Goal: Information Seeking & Learning: Compare options

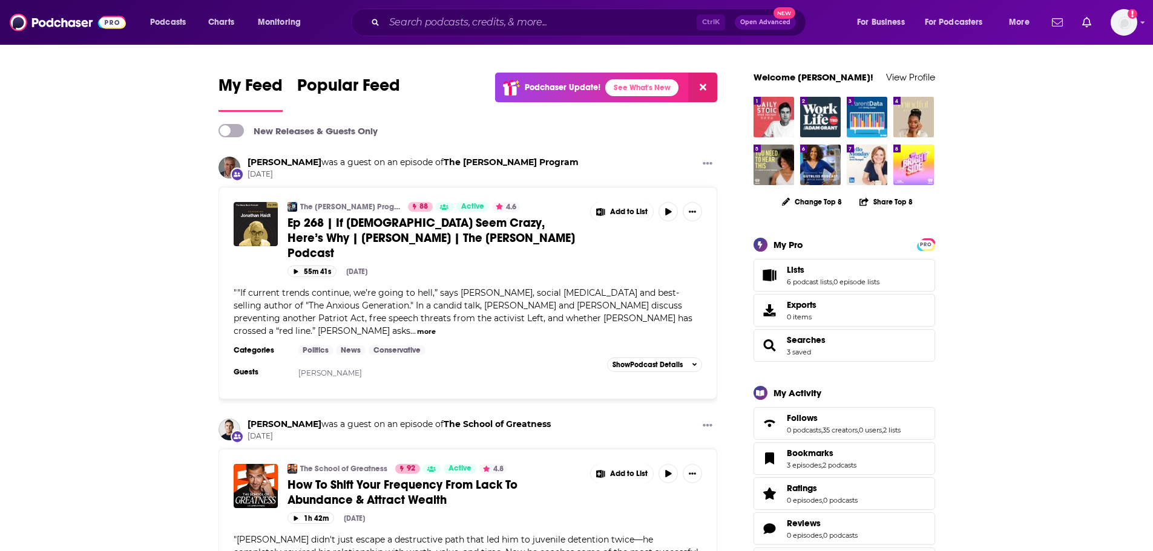
drag, startPoint x: 462, startPoint y: 8, endPoint x: 467, endPoint y: 19, distance: 12.2
click at [466, 15] on div "Ctrl K Open Advanced New" at bounding box center [578, 22] width 455 height 28
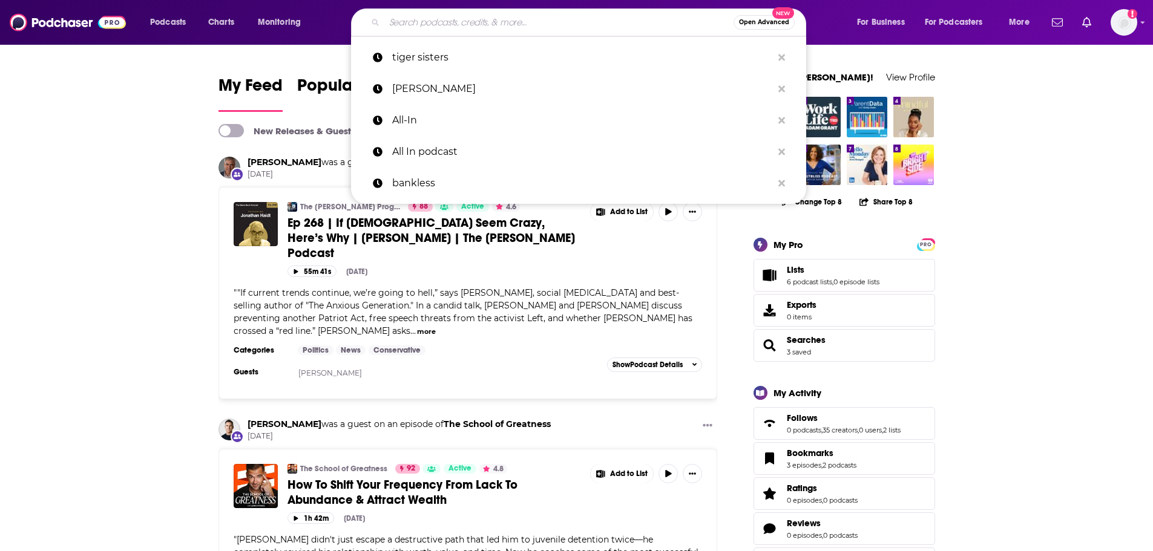
click at [467, 19] on input "Search podcasts, credits, & more..." at bounding box center [558, 22] width 349 height 19
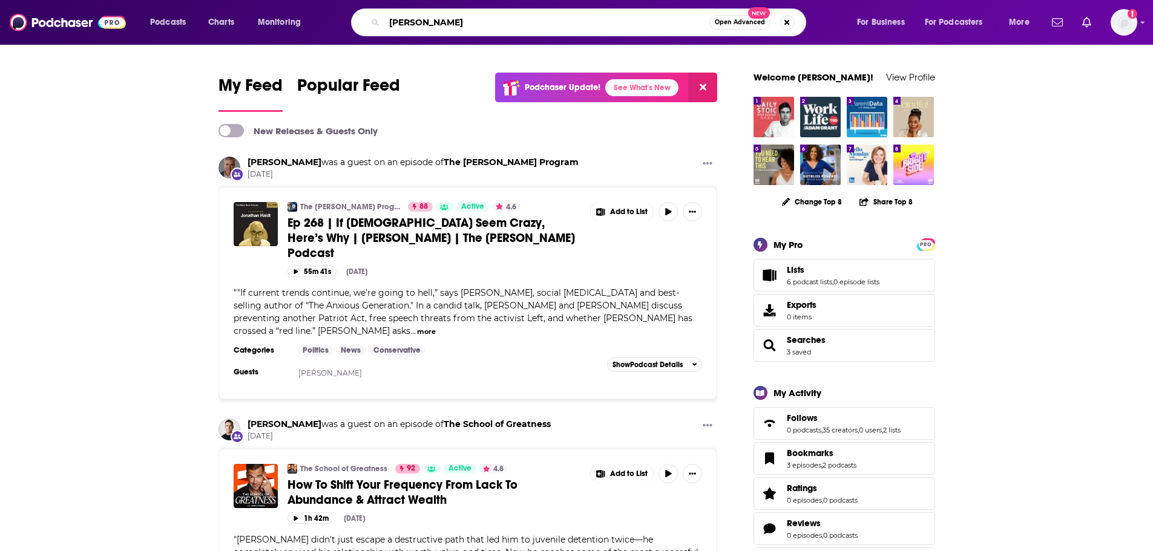
type input "[PERSON_NAME]"
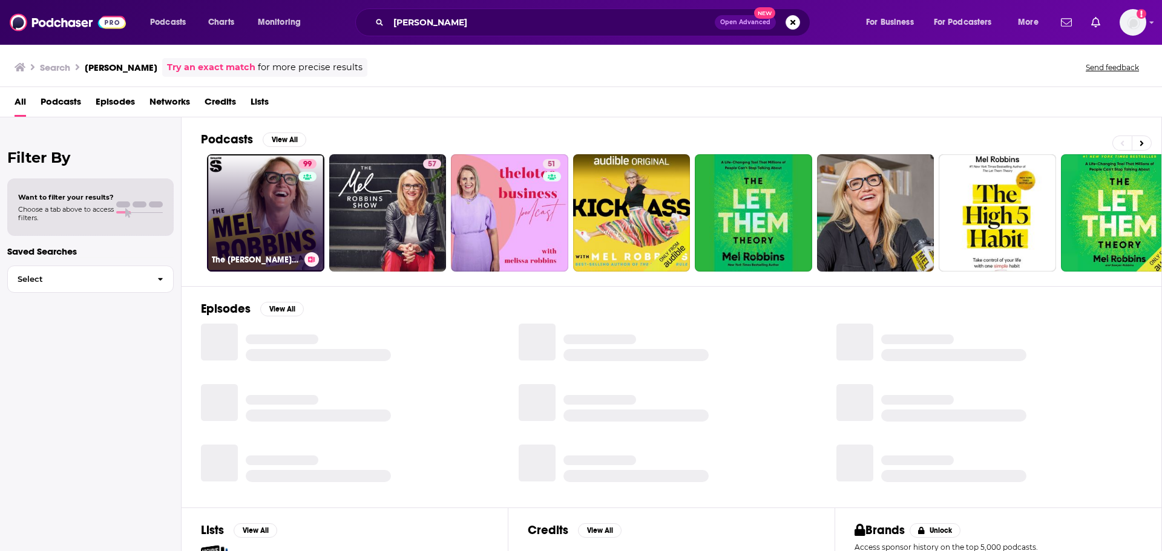
click at [311, 213] on div "99" at bounding box center [308, 205] width 21 height 93
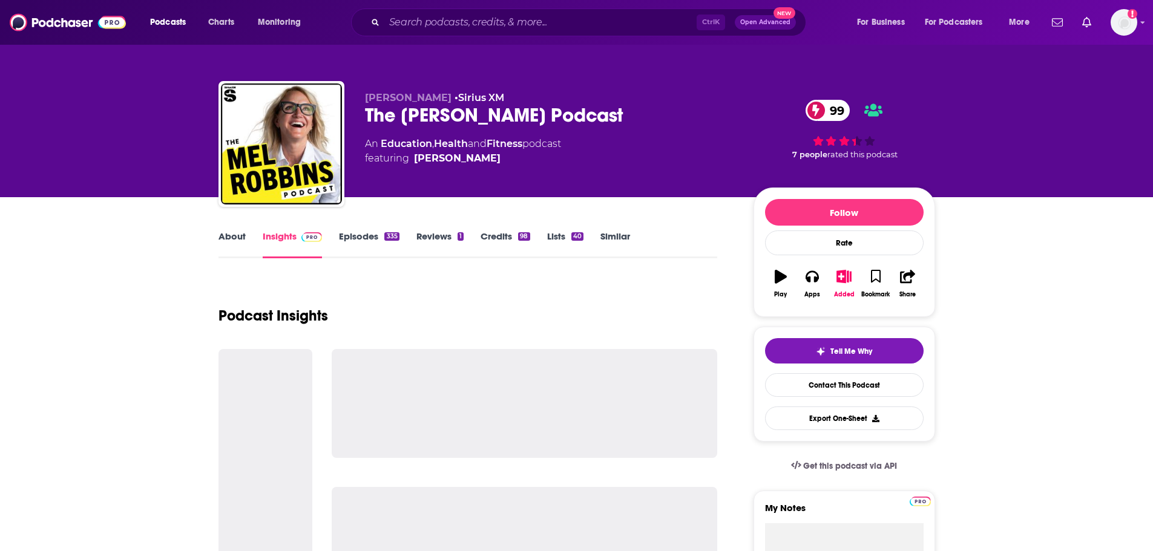
click at [352, 237] on link "Episodes 335" at bounding box center [369, 245] width 60 height 28
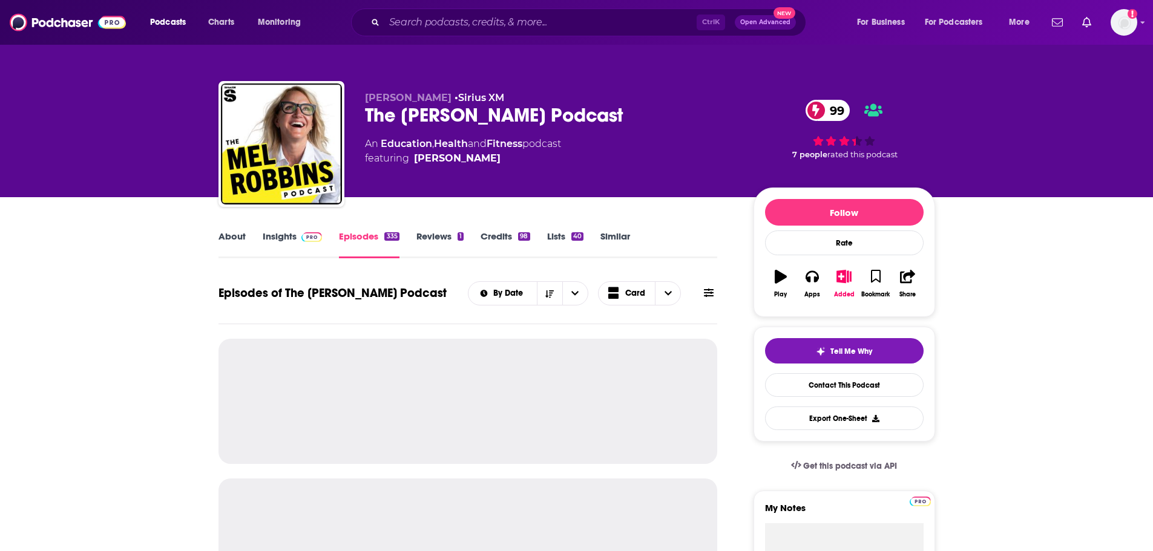
click at [291, 240] on link "Insights" at bounding box center [293, 245] width 60 height 28
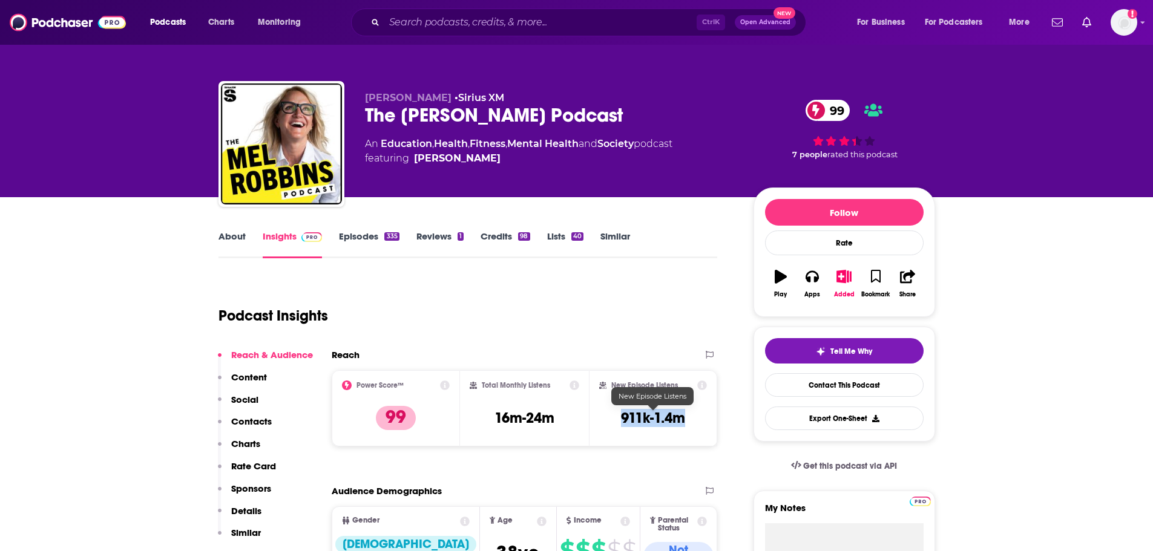
drag, startPoint x: 690, startPoint y: 420, endPoint x: 619, endPoint y: 416, distance: 71.5
click at [619, 416] on div "New Episode Listens 911k-1.4m" at bounding box center [653, 409] width 108 height 56
click at [635, 385] on h2 "New Episode Listens" at bounding box center [644, 385] width 67 height 8
click at [699, 384] on icon at bounding box center [703, 386] width 10 height 10
drag, startPoint x: 693, startPoint y: 425, endPoint x: 614, endPoint y: 416, distance: 79.3
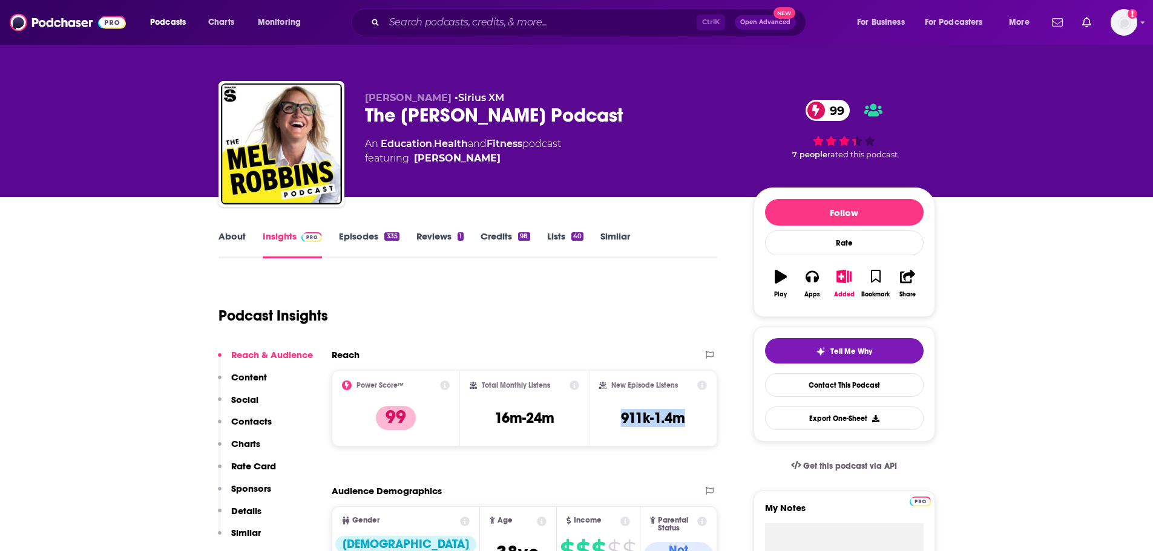
click at [614, 416] on div "New Episode Listens 911k-1.4m" at bounding box center [653, 409] width 108 height 56
copy h3 "911k-1.4m"
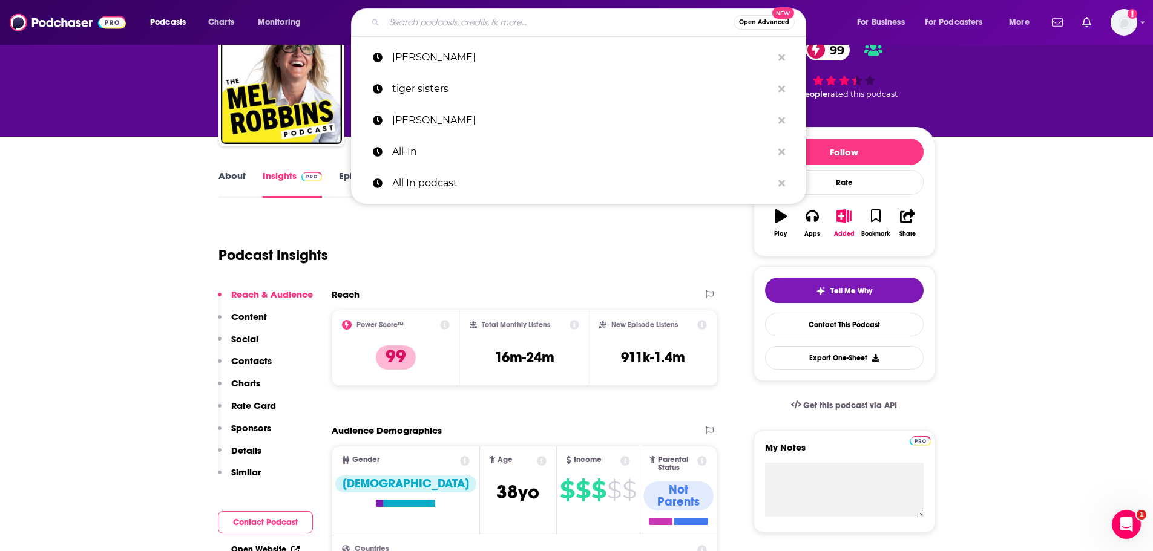
click at [431, 15] on input "Search podcasts, credits, & more..." at bounding box center [558, 22] width 349 height 19
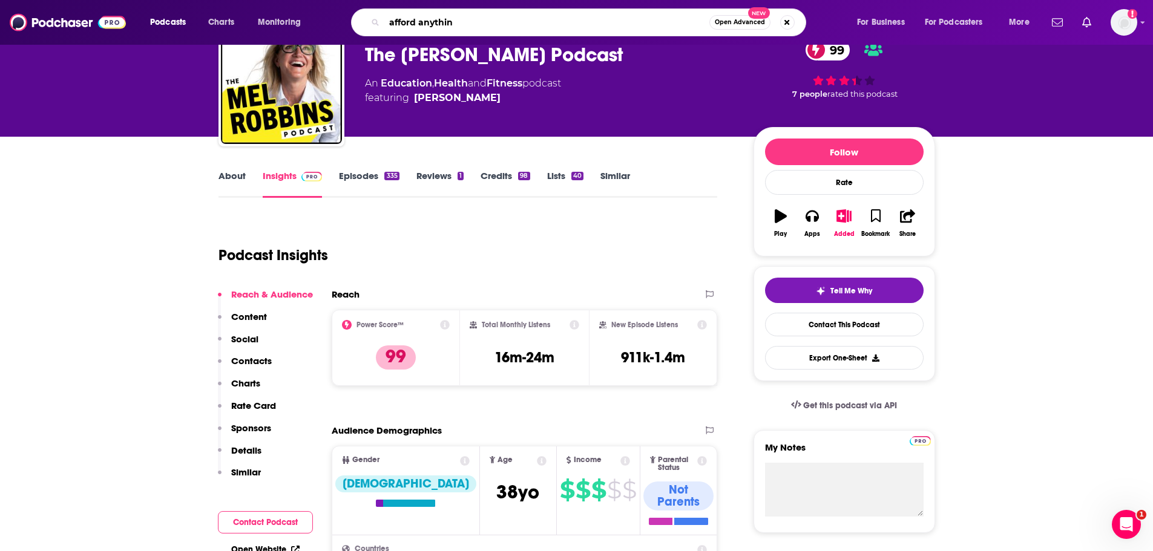
type input "afford anything"
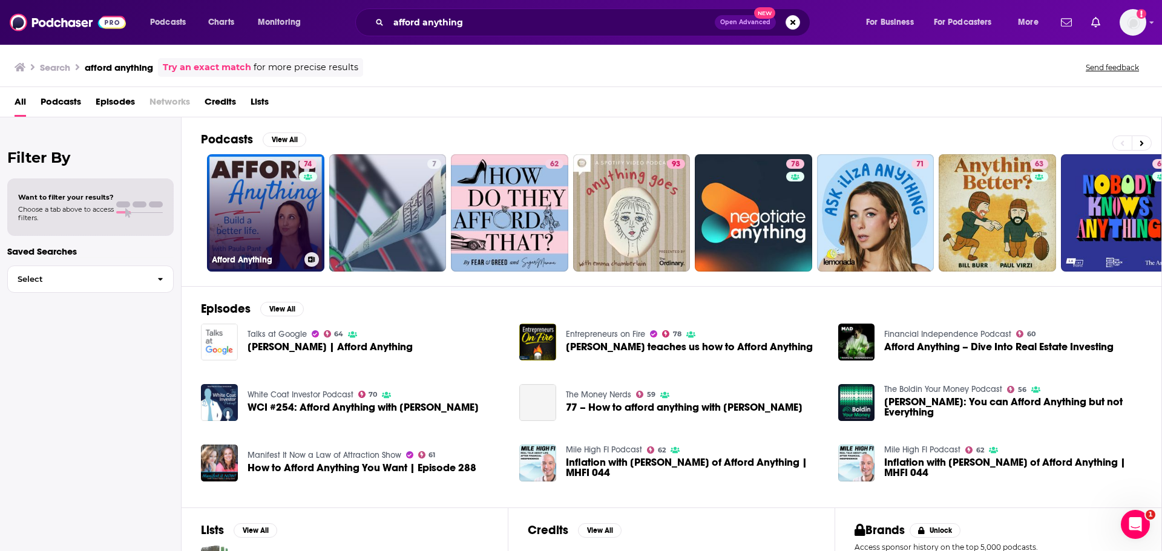
click at [301, 192] on div "74" at bounding box center [309, 205] width 21 height 93
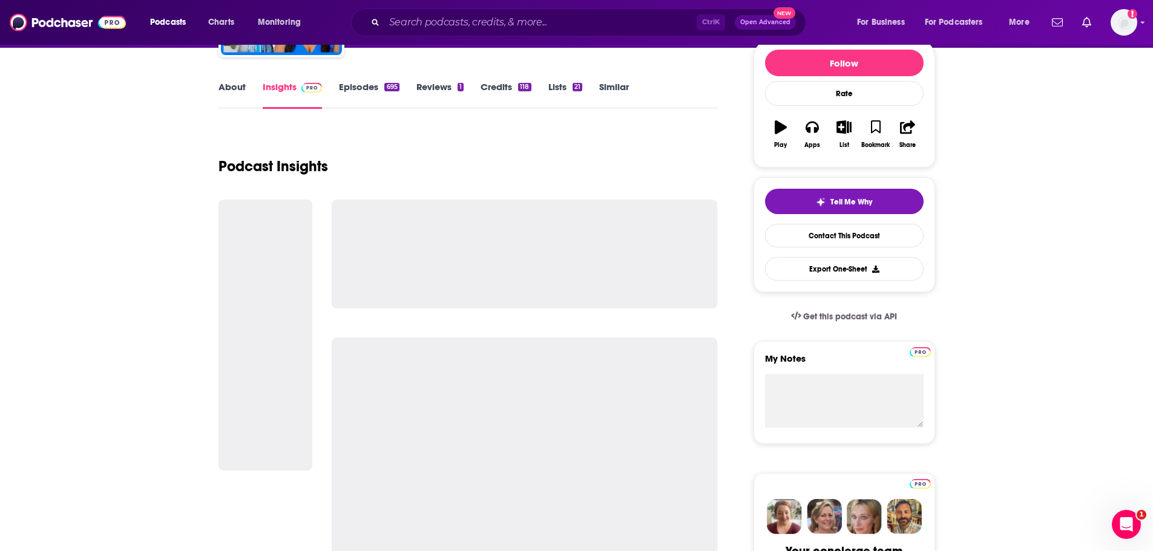
scroll to position [182, 0]
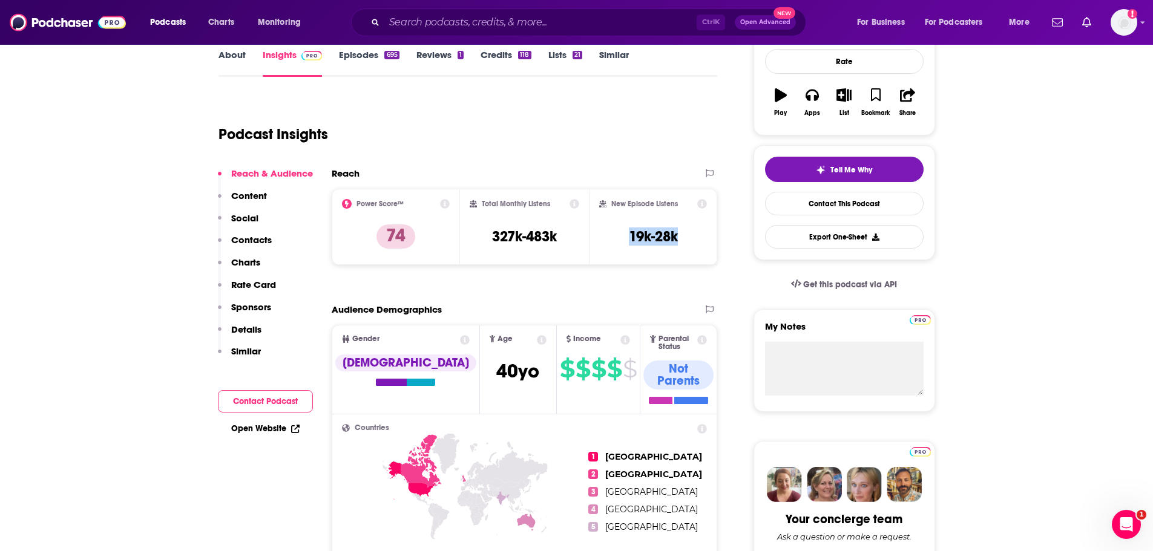
drag, startPoint x: 693, startPoint y: 241, endPoint x: 623, endPoint y: 240, distance: 70.2
click at [623, 240] on div "New Episode Listens 19k-28k" at bounding box center [653, 227] width 108 height 56
copy h3 "19k-28k"
click at [499, 25] on input "Search podcasts, credits, & more..." at bounding box center [540, 22] width 312 height 19
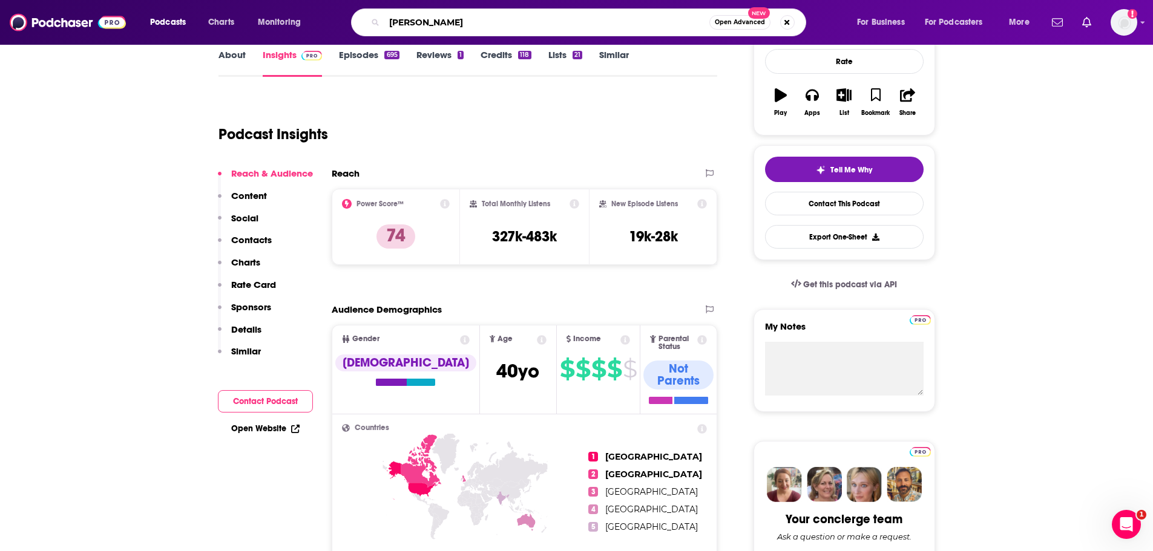
type input "[PERSON_NAME]"
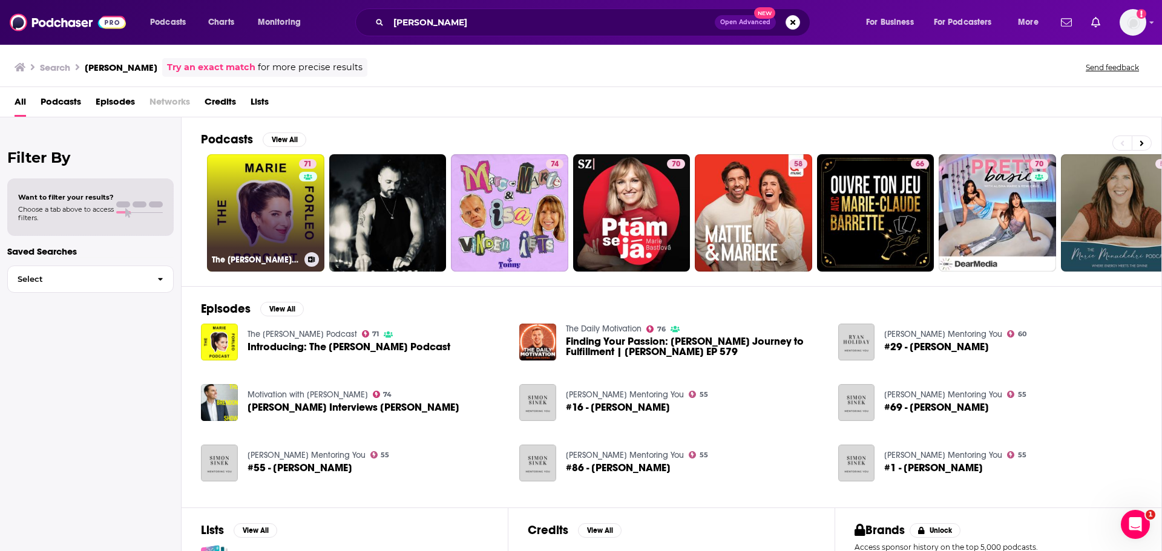
click at [235, 219] on link "71 The [PERSON_NAME] Podcast" at bounding box center [265, 212] width 117 height 117
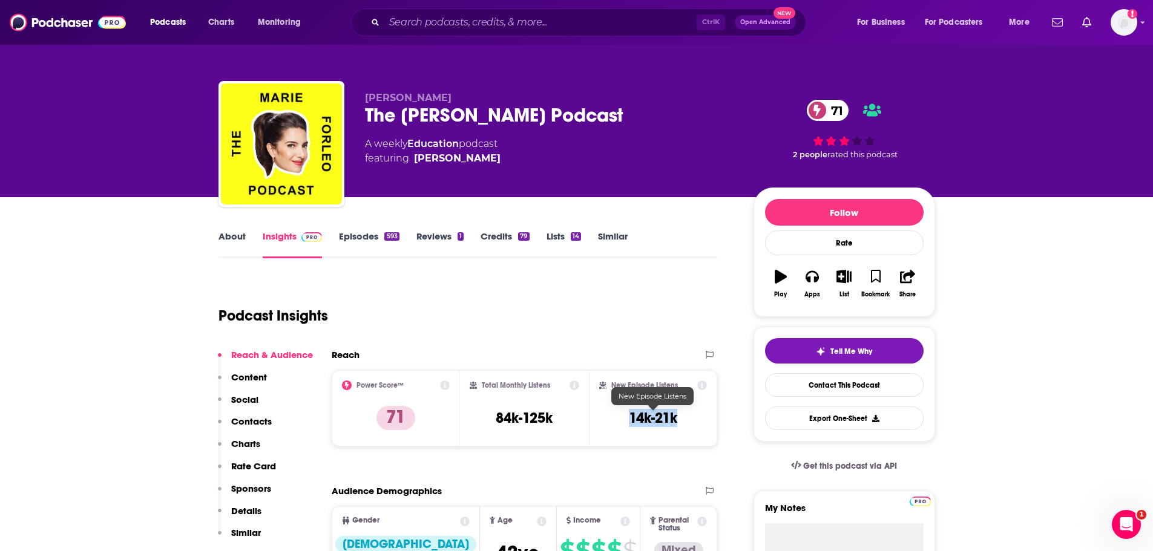
drag, startPoint x: 698, startPoint y: 419, endPoint x: 630, endPoint y: 422, distance: 67.8
click at [630, 422] on div "New Episode Listens 14k-21k" at bounding box center [653, 409] width 108 height 56
copy h3 "14k-21k"
click at [496, 23] on input "Search podcasts, credits, & more..." at bounding box center [540, 22] width 312 height 19
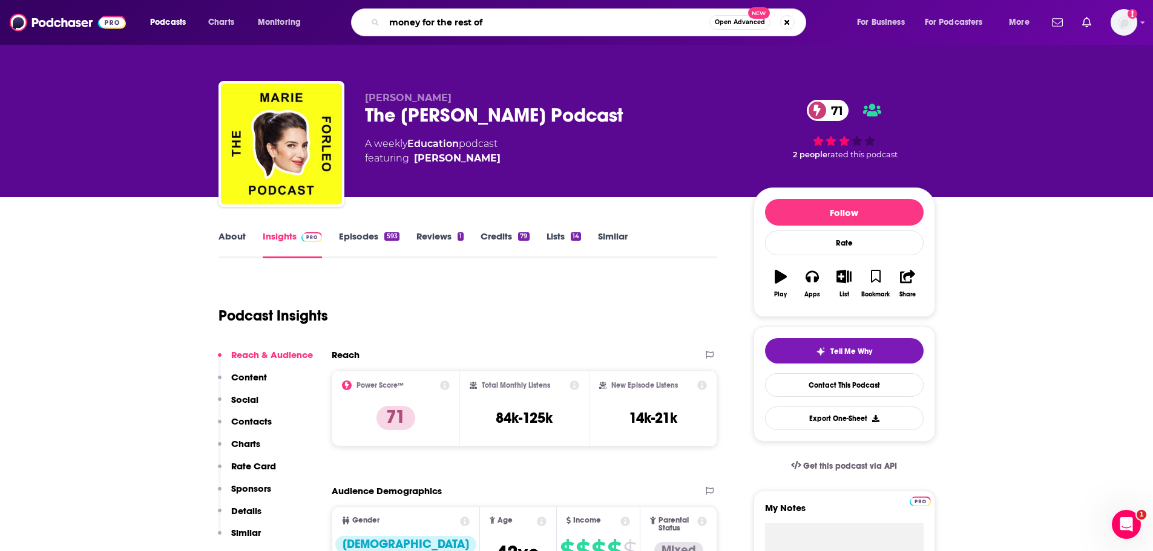
type input "money for the rest of u"
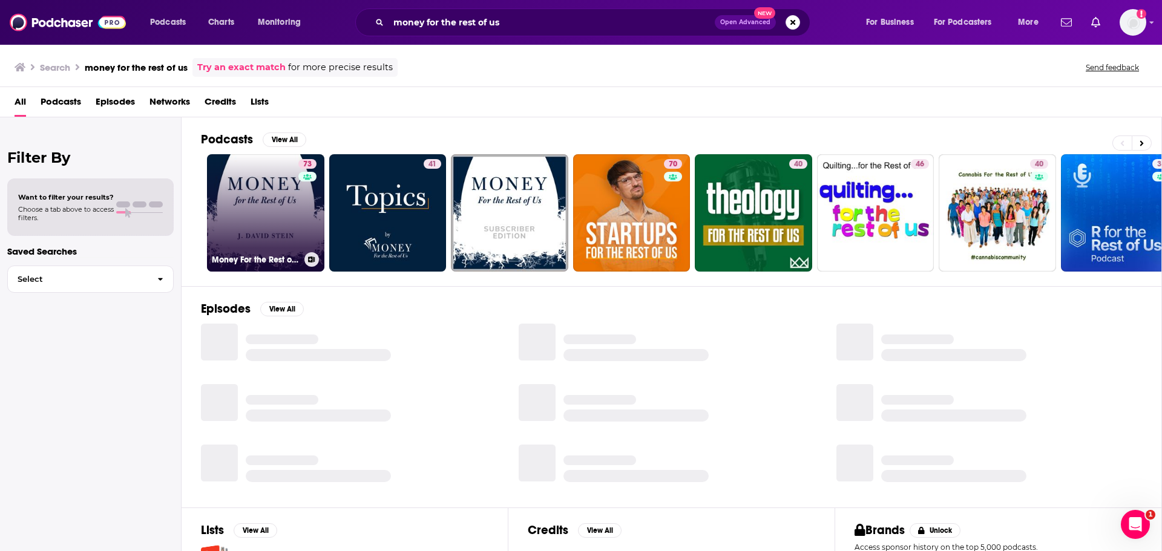
click at [281, 194] on link "73 Money For the Rest of Us" at bounding box center [265, 212] width 117 height 117
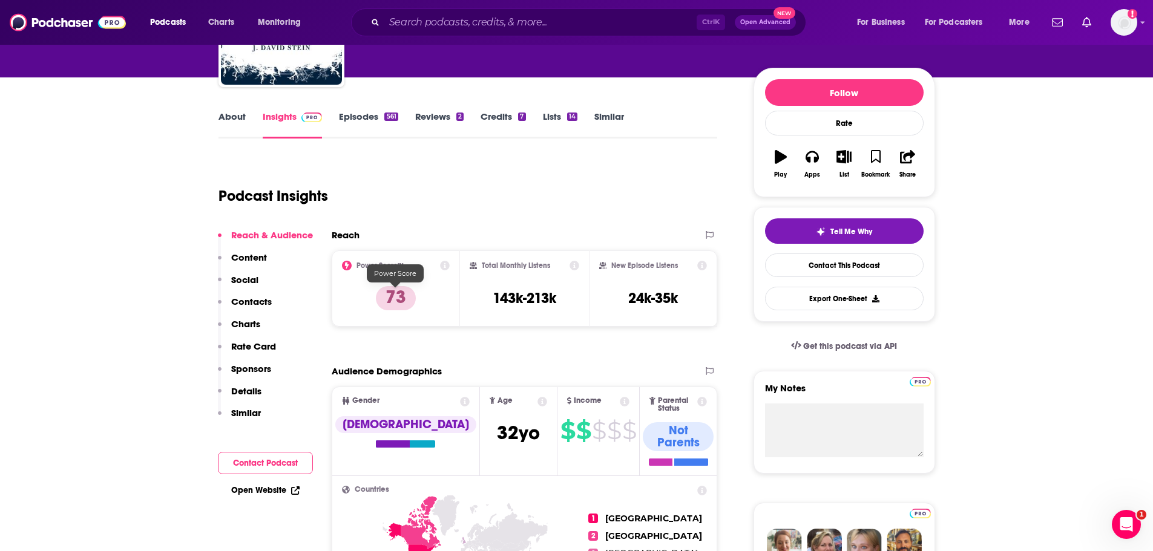
scroll to position [121, 0]
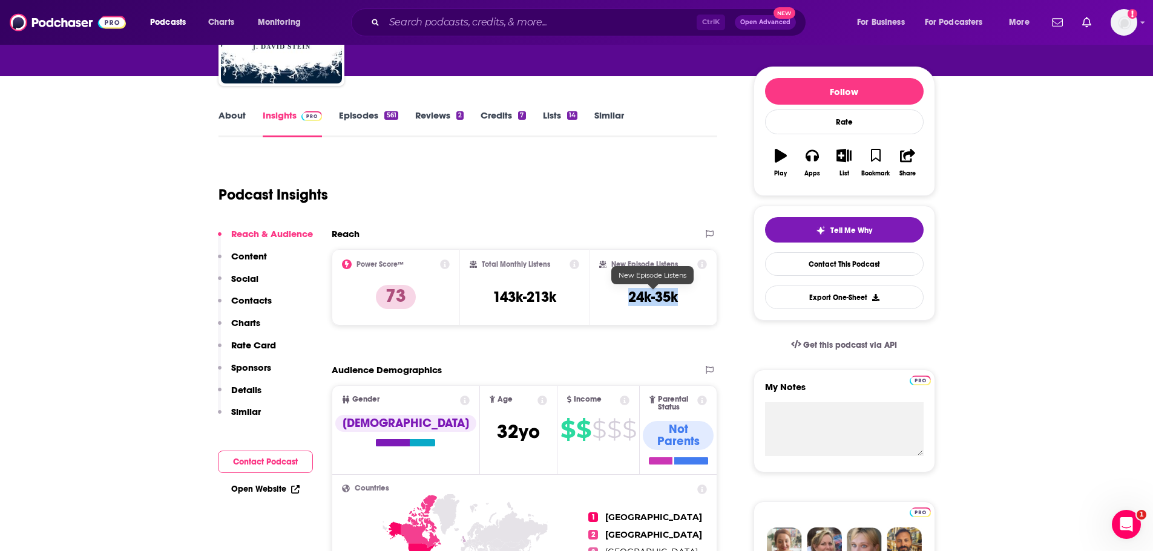
drag, startPoint x: 693, startPoint y: 298, endPoint x: 626, endPoint y: 296, distance: 67.2
click at [626, 296] on div "New Episode Listens 24k-35k" at bounding box center [653, 288] width 108 height 56
copy h3 "24k-35k"
